Goal: Task Accomplishment & Management: Manage account settings

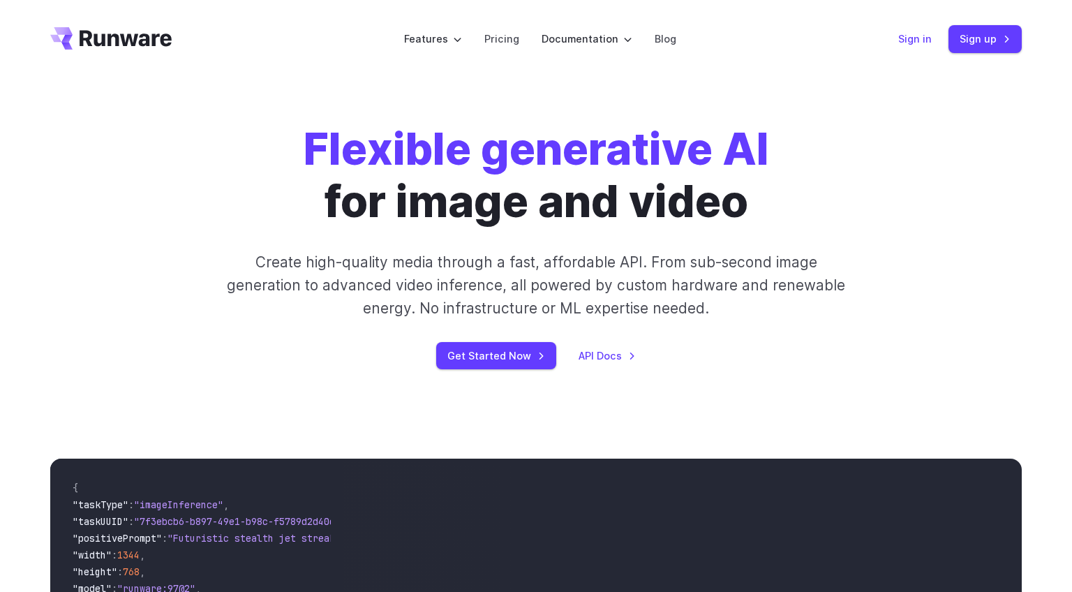
click at [919, 38] on link "Sign in" at bounding box center [915, 39] width 34 height 16
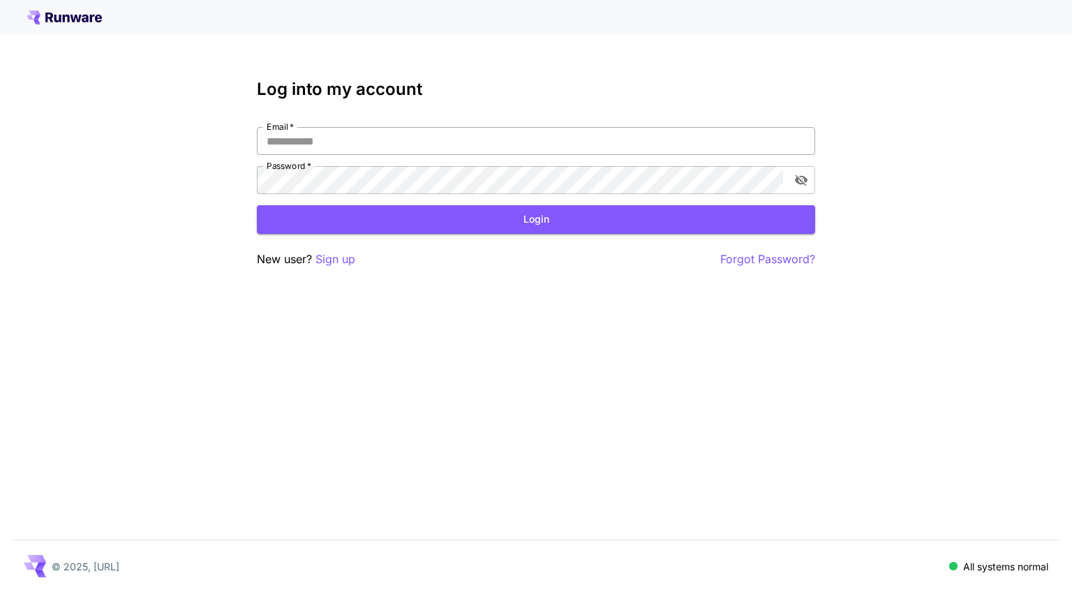
click at [486, 145] on input "Email   *" at bounding box center [536, 141] width 559 height 28
paste input "**********"
type input "**********"
click at [438, 222] on button "Login" at bounding box center [536, 219] width 559 height 29
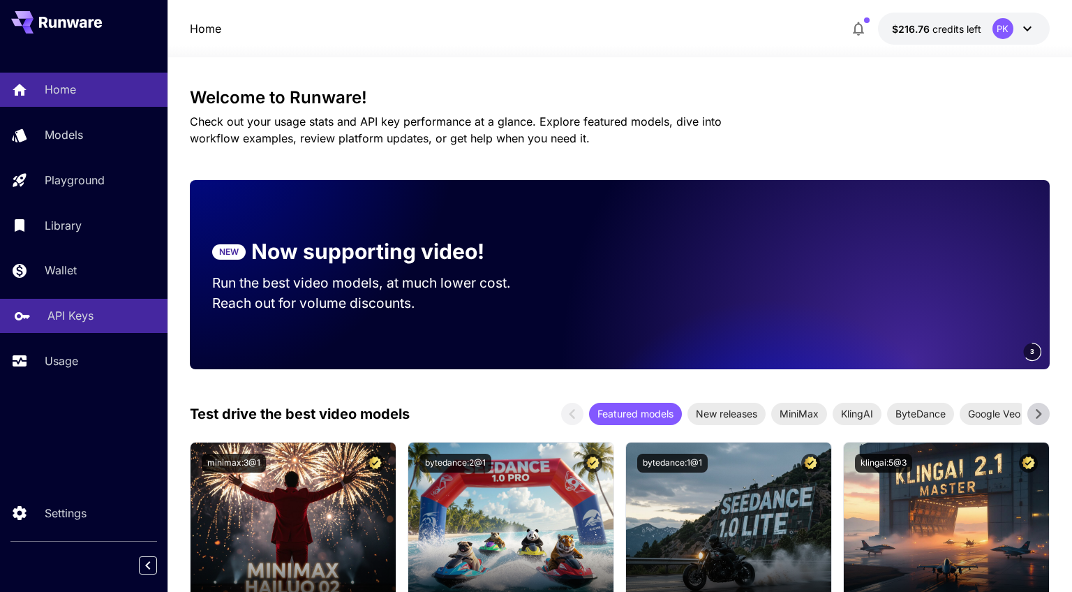
click at [77, 318] on p "API Keys" at bounding box center [70, 315] width 46 height 17
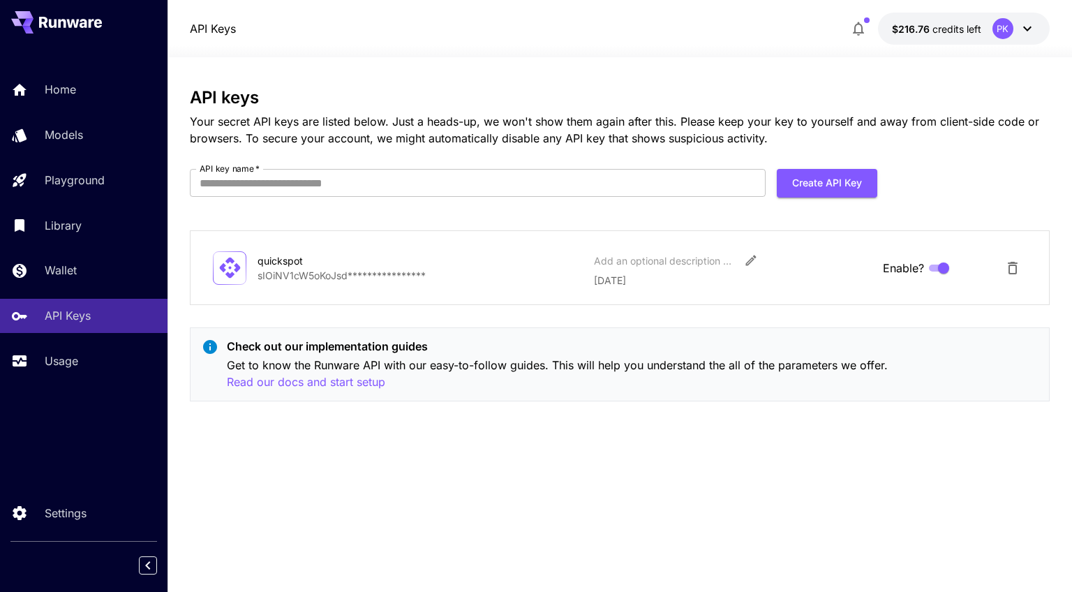
click at [536, 68] on div "**********" at bounding box center [619, 324] width 859 height 535
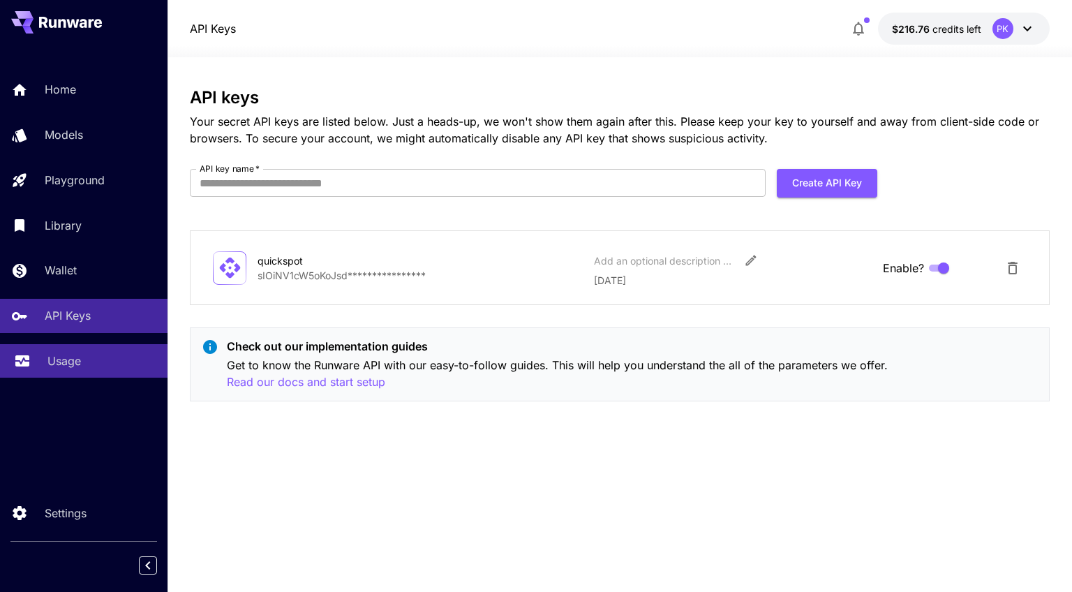
click at [71, 364] on p "Usage" at bounding box center [64, 361] width 34 height 17
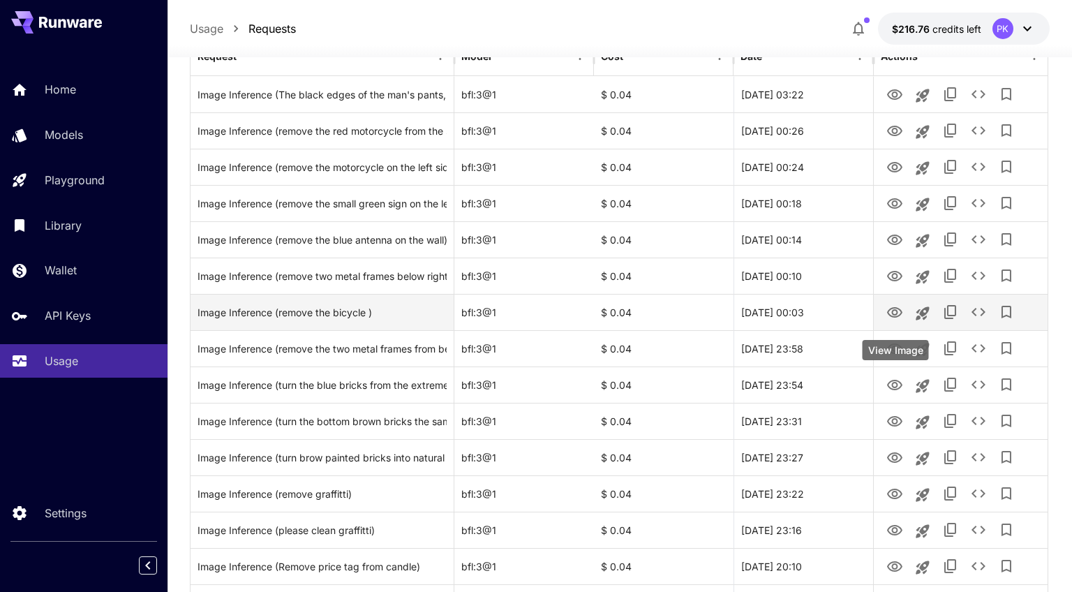
scroll to position [254, 0]
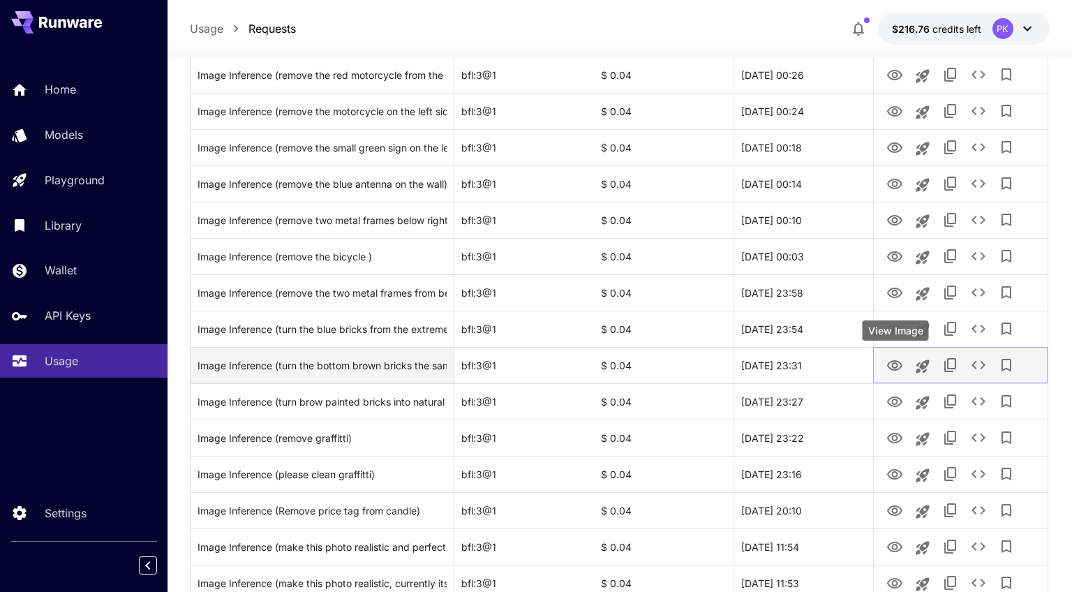
click at [897, 369] on icon "View Image" at bounding box center [895, 365] width 17 height 17
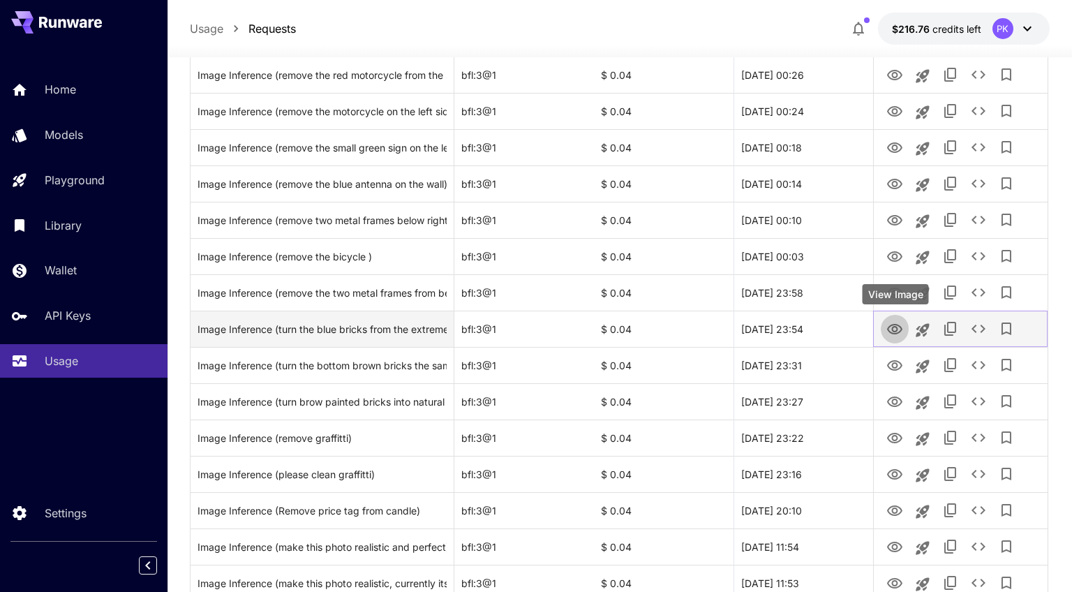
click at [899, 327] on icon "View Image" at bounding box center [895, 329] width 17 height 17
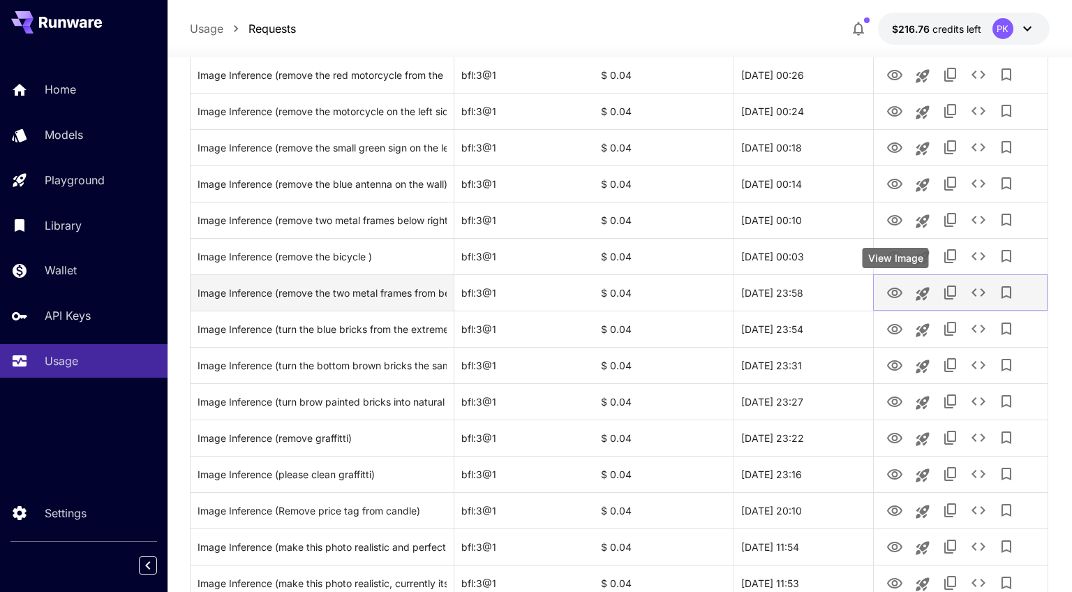
click at [896, 296] on icon "View Image" at bounding box center [894, 293] width 15 height 10
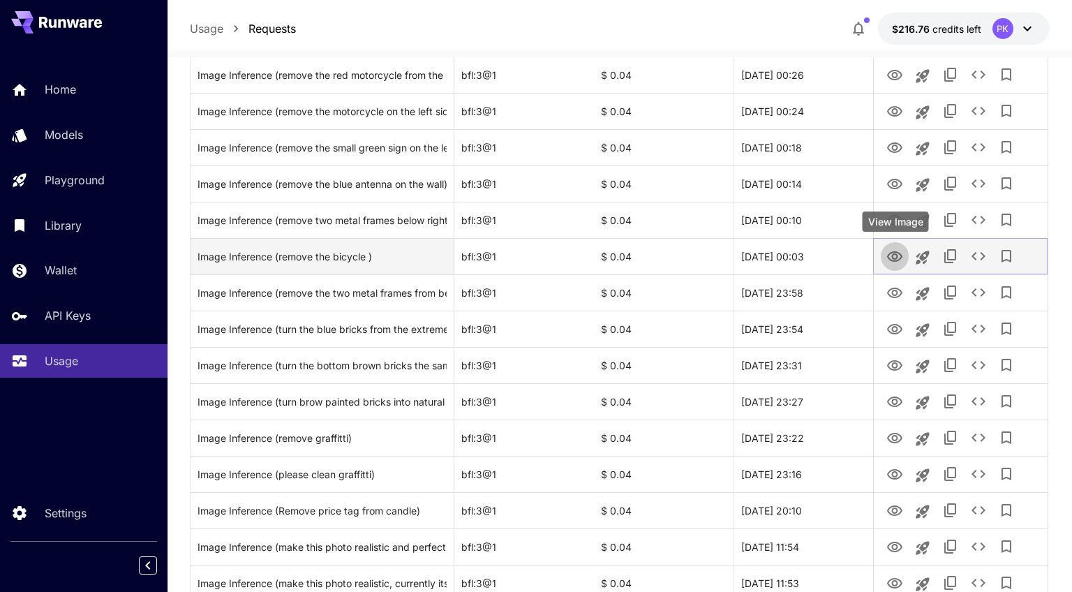
click at [894, 258] on icon "View Image" at bounding box center [895, 257] width 17 height 17
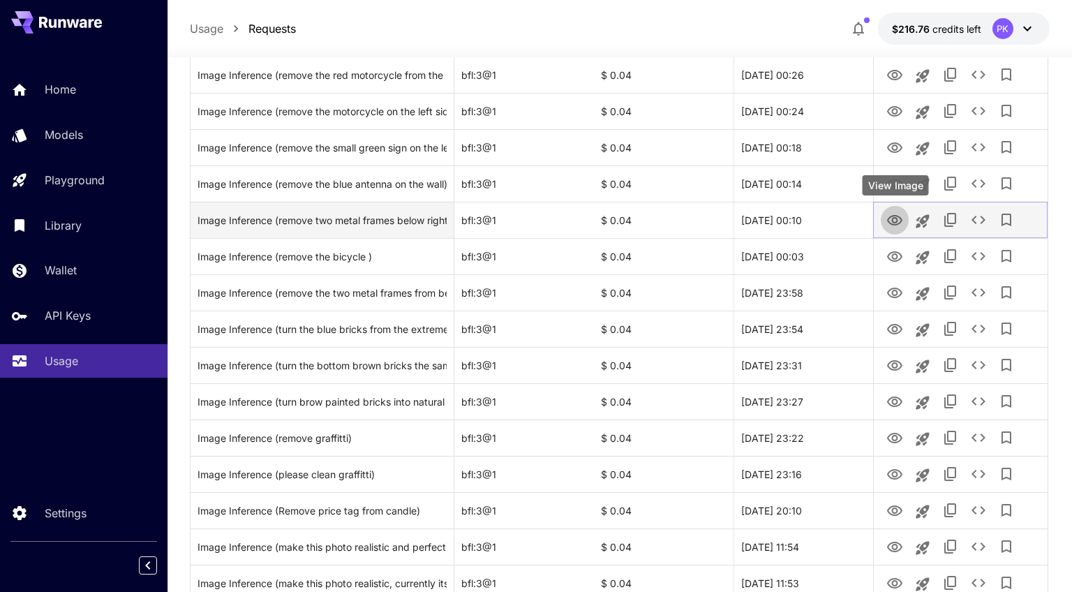
click at [896, 221] on icon "View Image" at bounding box center [894, 220] width 15 height 10
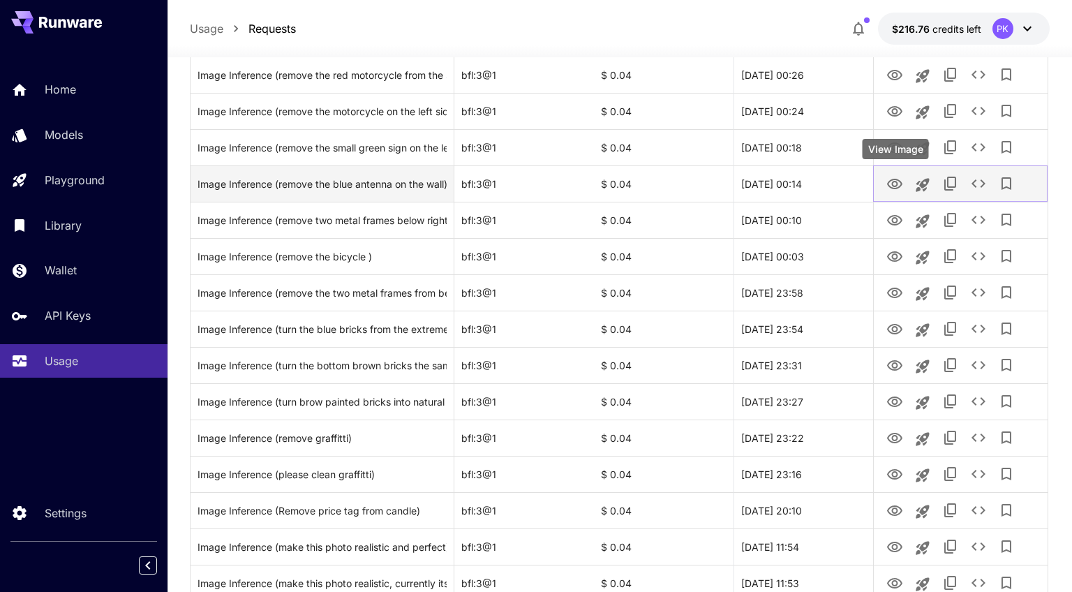
click at [896, 185] on icon "View Image" at bounding box center [894, 184] width 15 height 10
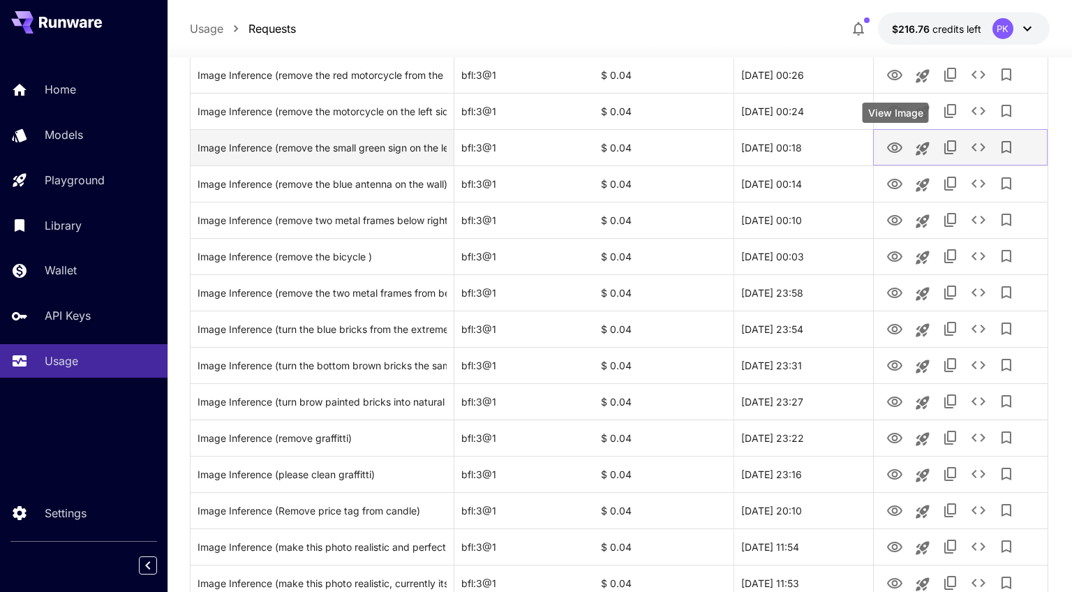
click at [895, 149] on icon "View Image" at bounding box center [895, 148] width 17 height 17
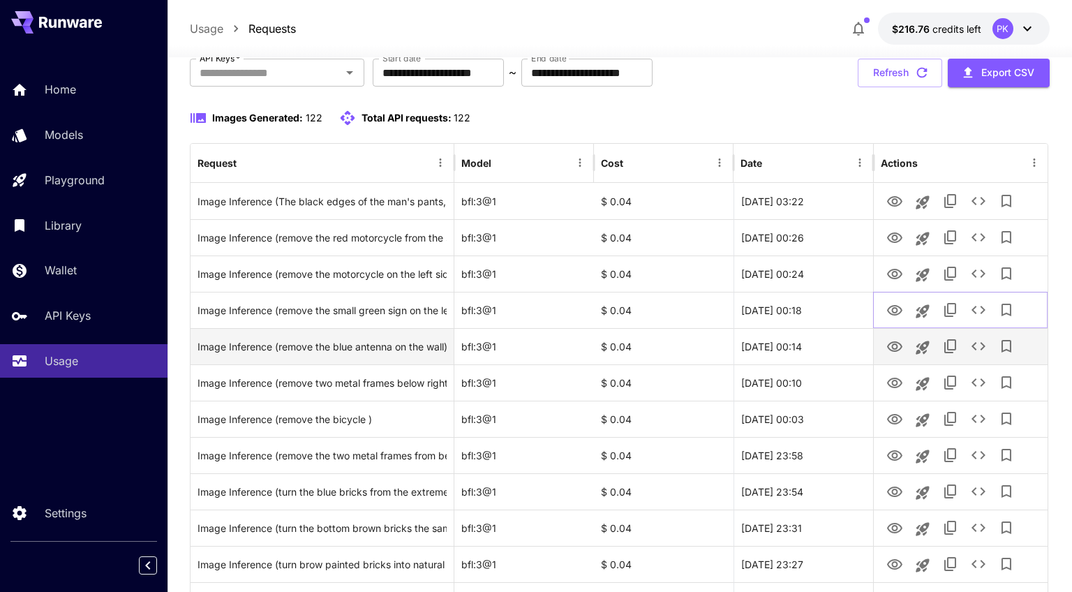
scroll to position [0, 0]
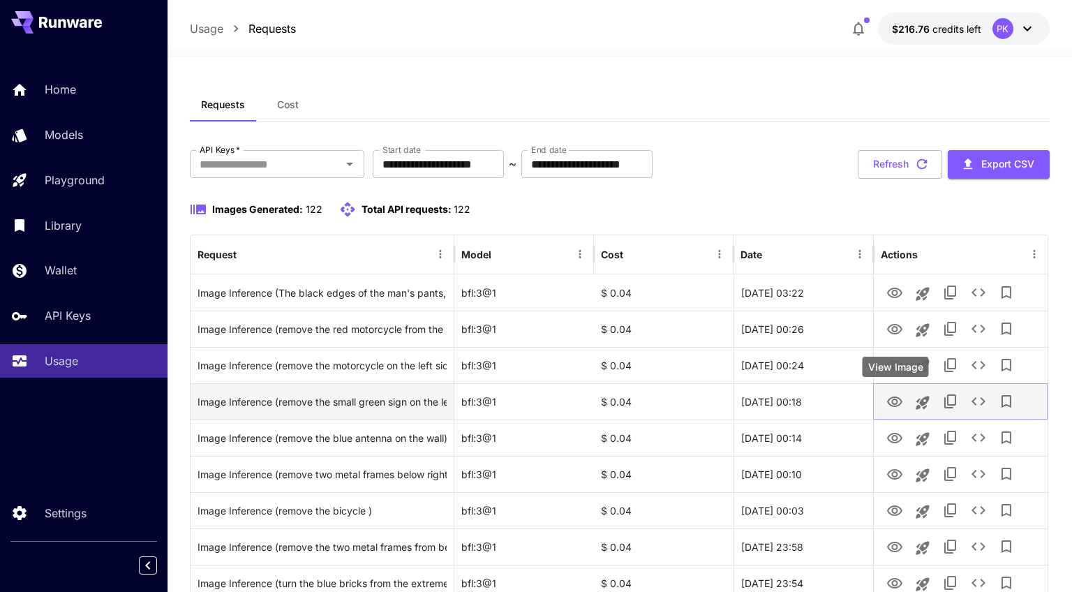
click at [905, 392] on button "View Image" at bounding box center [895, 401] width 28 height 29
click at [901, 397] on icon "View Image" at bounding box center [895, 402] width 17 height 17
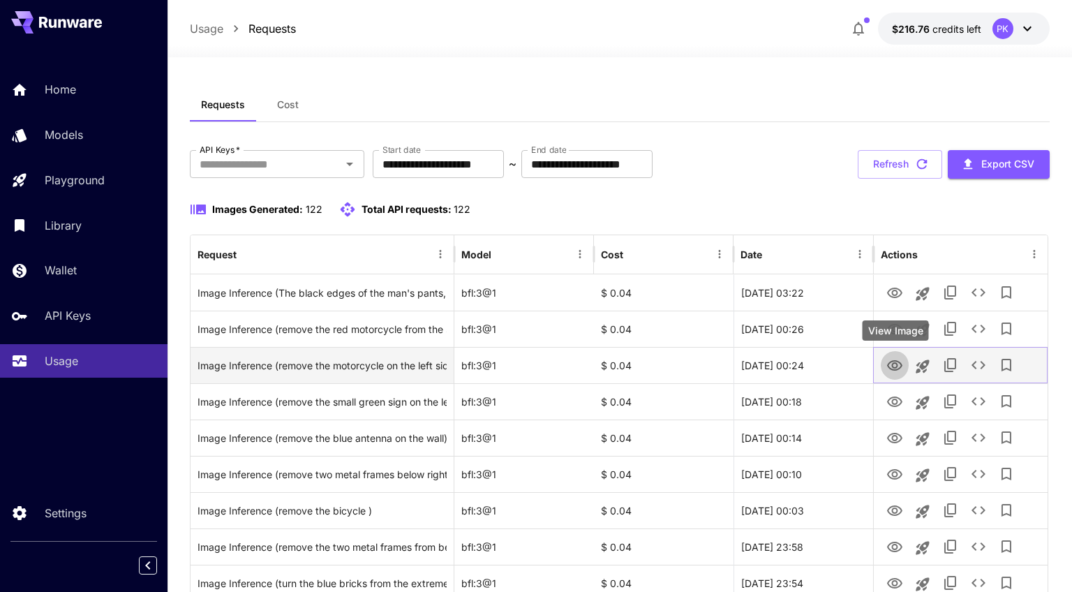
click at [894, 365] on icon "View Image" at bounding box center [895, 365] width 17 height 17
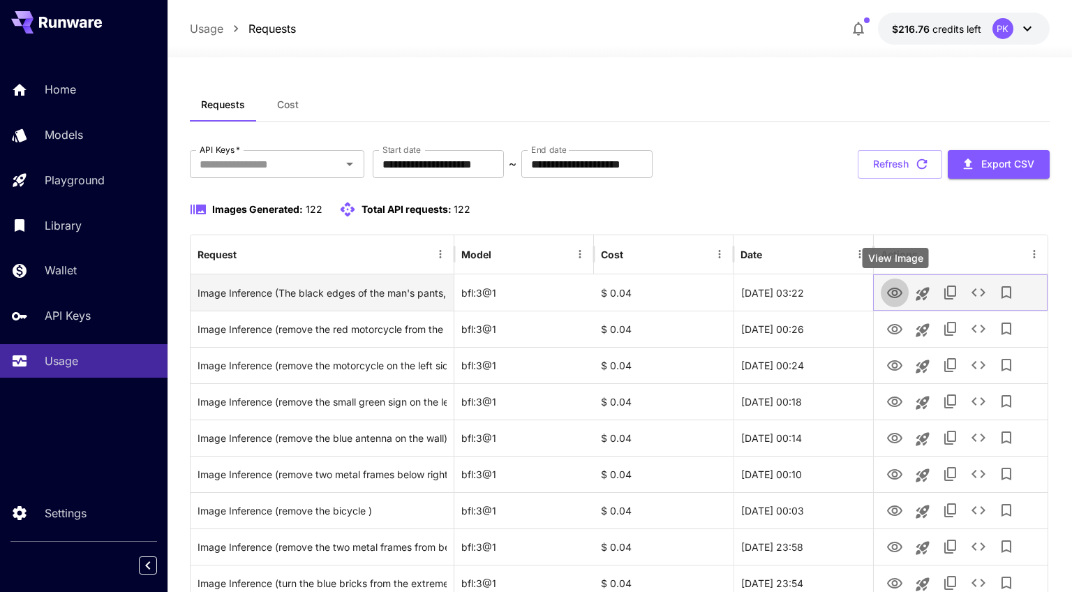
click at [894, 295] on icon "View Image" at bounding box center [894, 293] width 15 height 10
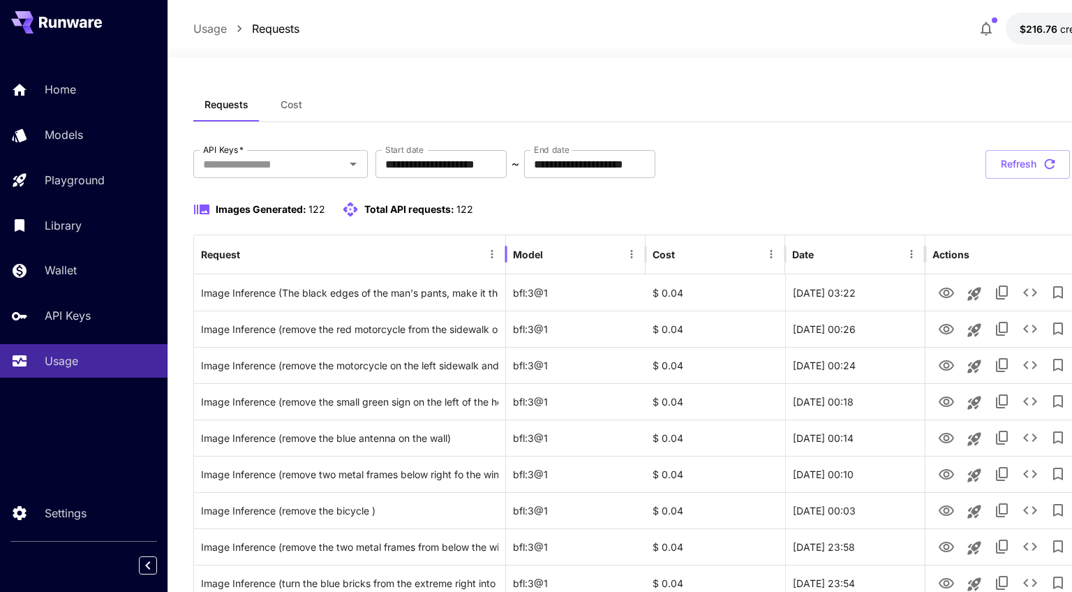
drag, startPoint x: 455, startPoint y: 246, endPoint x: 507, endPoint y: 244, distance: 51.7
click at [507, 244] on div at bounding box center [506, 254] width 7 height 39
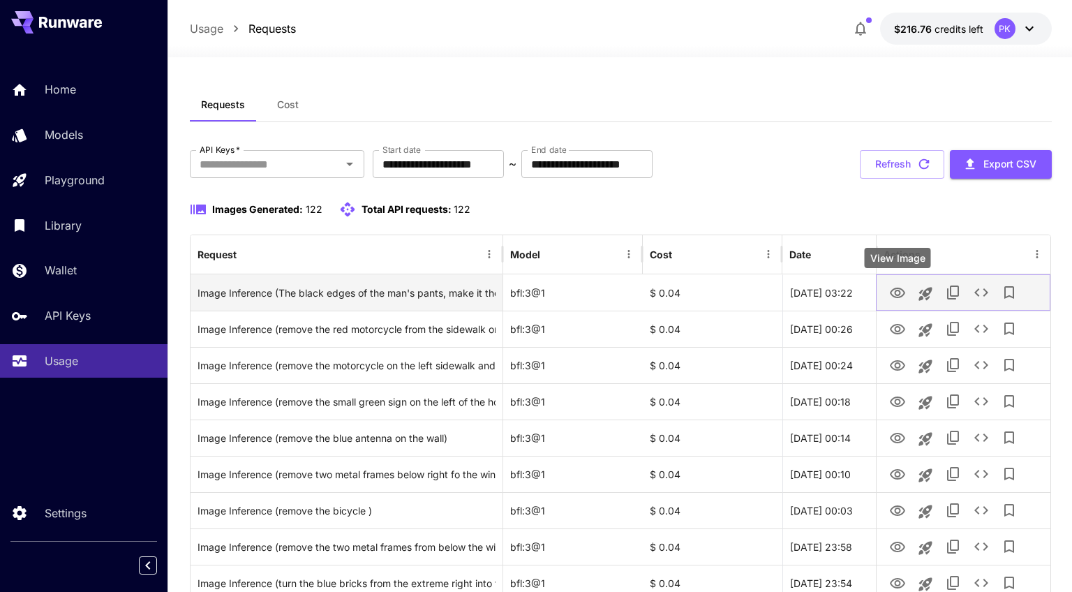
click at [898, 295] on icon "View Image" at bounding box center [897, 293] width 15 height 10
